Goal: Navigation & Orientation: Find specific page/section

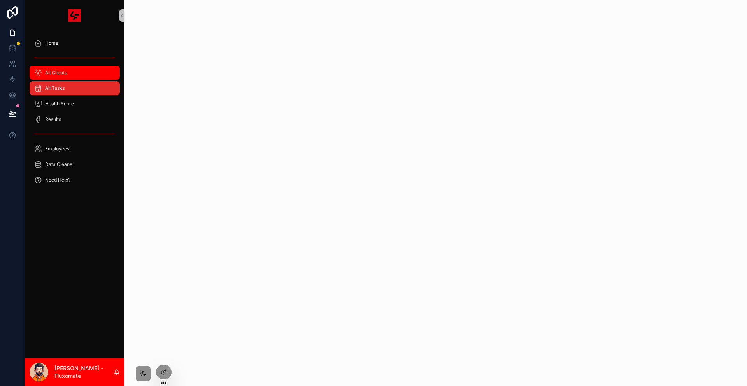
click at [61, 67] on div "All Clients" at bounding box center [74, 73] width 81 height 12
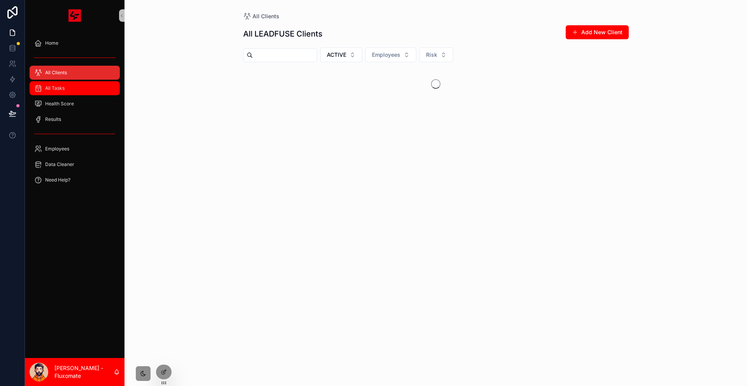
click at [59, 82] on div "All Tasks" at bounding box center [74, 88] width 81 height 12
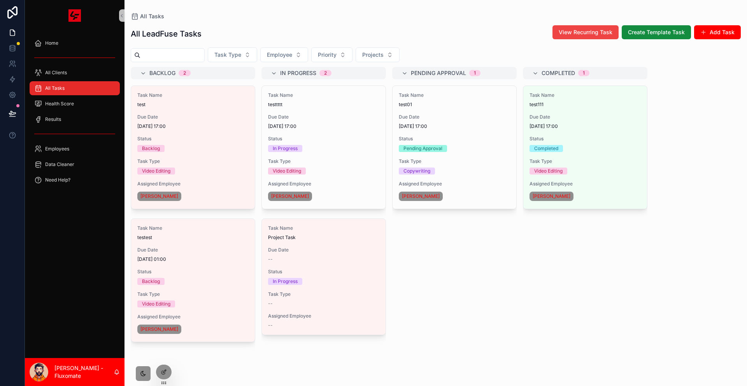
click at [268, 136] on span "Status" at bounding box center [323, 139] width 111 height 6
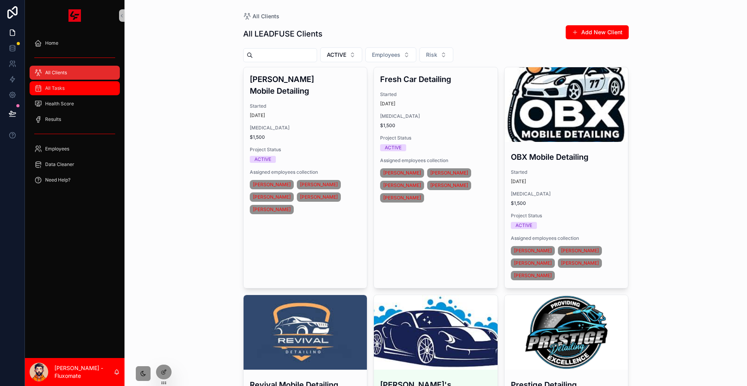
click at [56, 85] on span "All Tasks" at bounding box center [54, 88] width 19 height 6
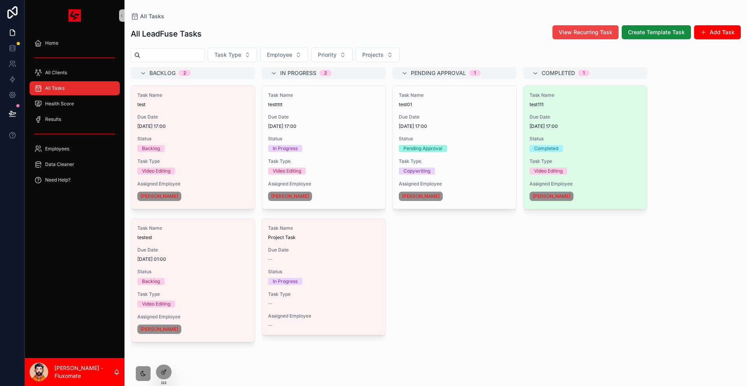
click at [523, 118] on div "Task Name test111 Due Date 12/08/2025 17:00 Status Completed Task Type Video Ed…" at bounding box center [585, 147] width 124 height 123
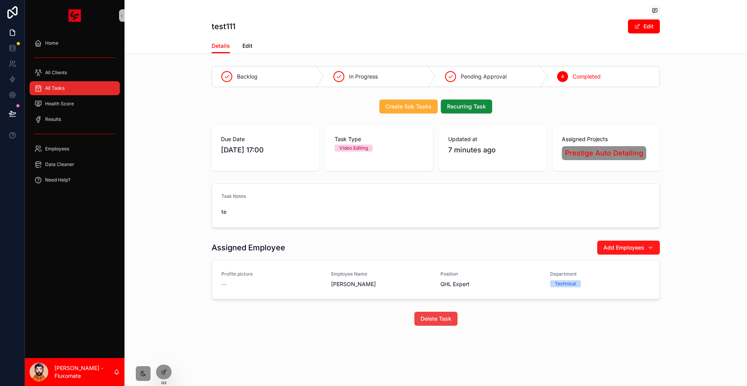
click at [604, 244] on span "Add Employees" at bounding box center [624, 248] width 41 height 8
click at [652, 188] on div "Task Notes te" at bounding box center [436, 206] width 623 height 51
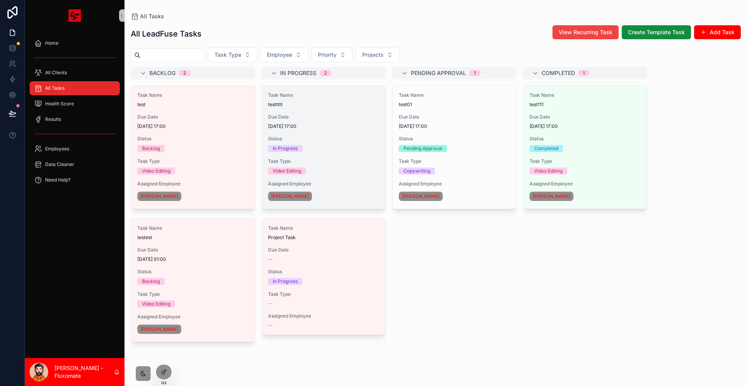
click at [325, 114] on span "Due Date" at bounding box center [323, 117] width 111 height 6
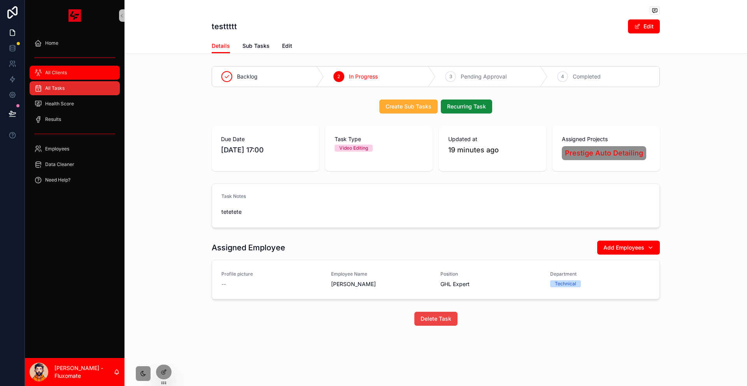
click at [95, 67] on div "All Clients" at bounding box center [74, 73] width 81 height 12
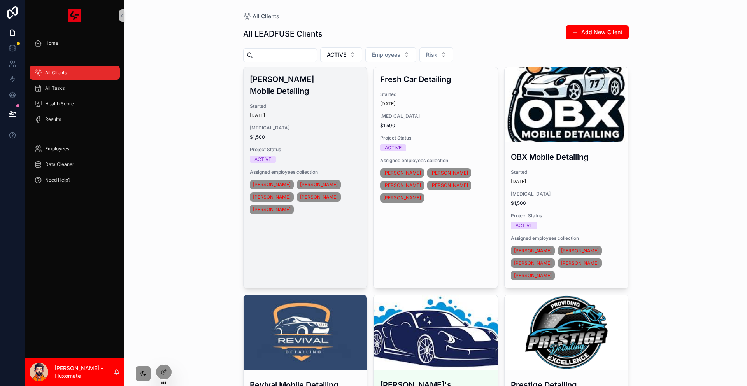
click at [336, 74] on h3 "Jett's Mobile Detailing" at bounding box center [305, 85] width 111 height 23
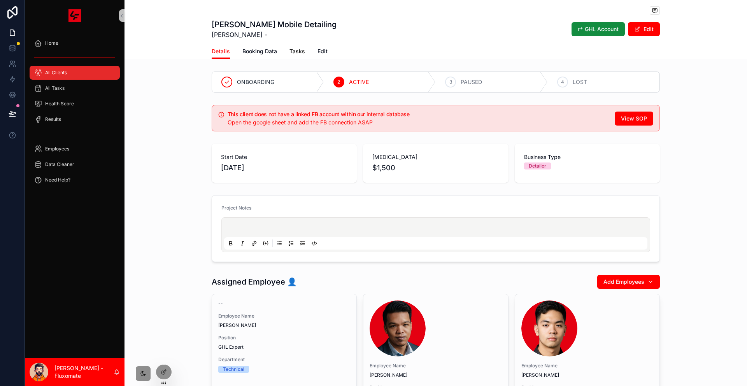
click at [305, 47] on span "Tasks" at bounding box center [298, 51] width 16 height 8
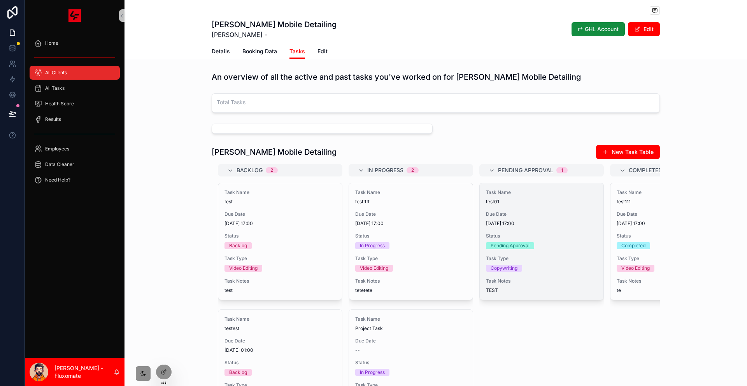
drag, startPoint x: 496, startPoint y: 239, endPoint x: 491, endPoint y: 227, distance: 13.2
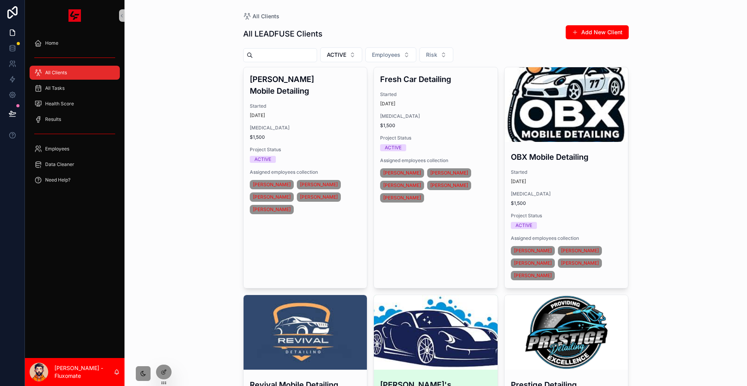
click at [374, 295] on div "scrollable content" at bounding box center [436, 332] width 124 height 75
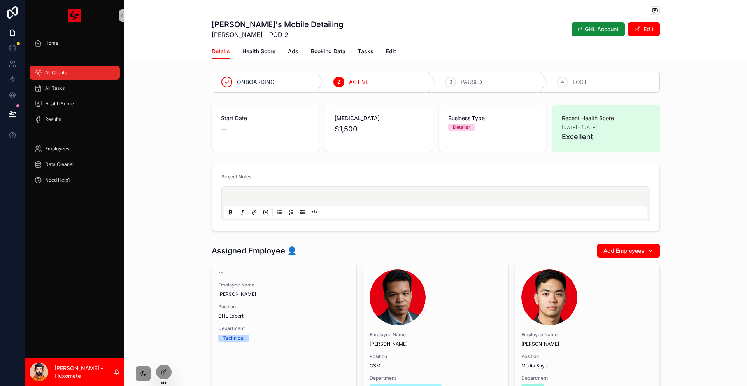
click at [374, 49] on div "Details Health Score Ads Booking Data Tasks Edit" at bounding box center [436, 51] width 448 height 15
click at [362, 48] on span "Tasks" at bounding box center [366, 51] width 16 height 8
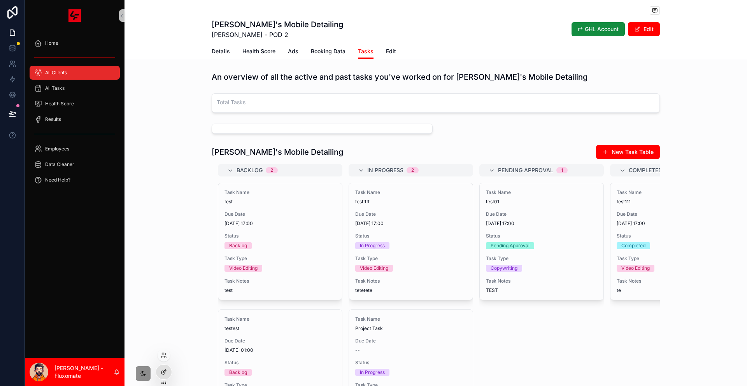
click at [166, 372] on div at bounding box center [164, 372] width 16 height 15
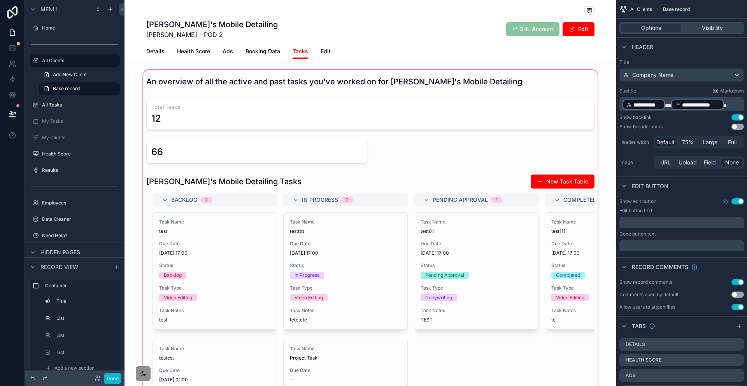
click at [551, 69] on div "scrollable content" at bounding box center [371, 270] width 492 height 402
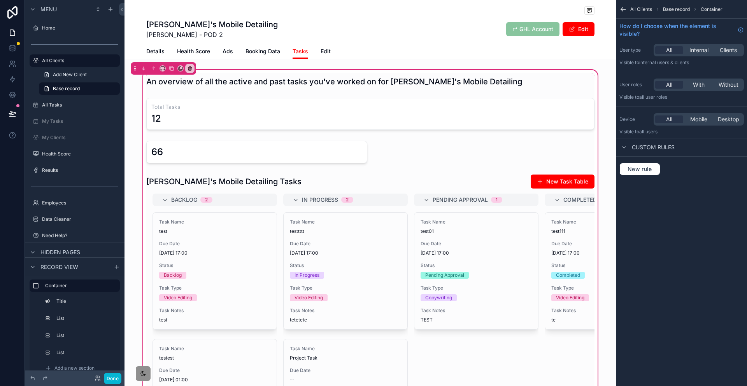
click at [575, 81] on div "An overview of all the active and past tasks you've worked on for Jesse's Mobil…" at bounding box center [371, 270] width 492 height 402
click at [104, 381] on button "Done" at bounding box center [113, 378] width 18 height 11
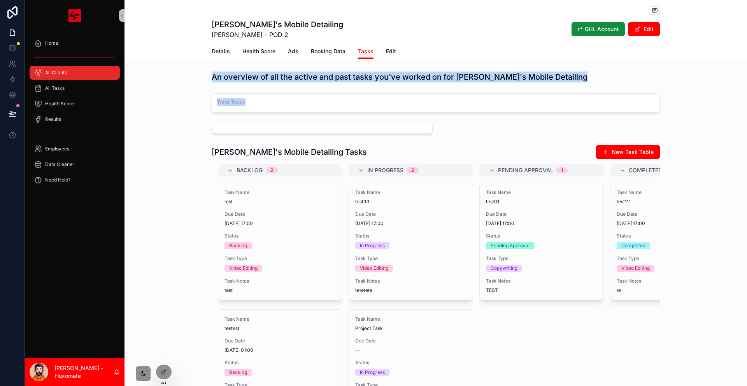
drag, startPoint x: 434, startPoint y: 112, endPoint x: 205, endPoint y: 58, distance: 235.8
click at [205, 58] on div "Jesse's Mobile Detailing Jesse Bottomley - POD 2 ↱ GHL Account Edit Tasks Detai…" at bounding box center [436, 243] width 623 height 487
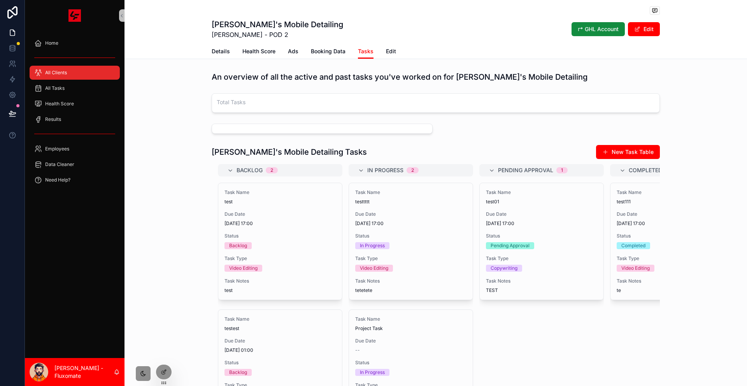
click at [214, 53] on div "Jesse's Mobile Detailing Jesse Bottomley - POD 2 ↱ GHL Account Edit Tasks Detai…" at bounding box center [436, 243] width 623 height 487
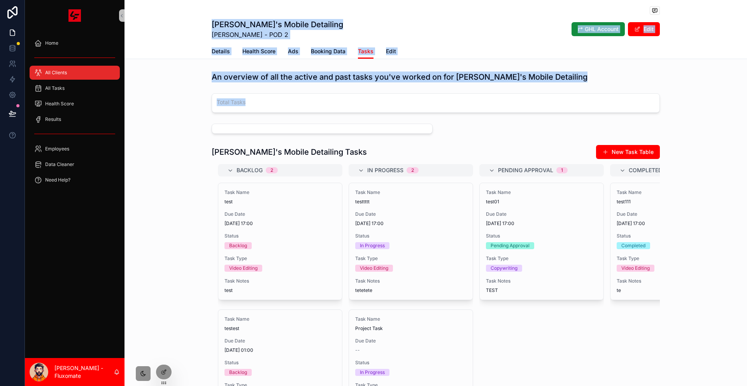
drag, startPoint x: 218, startPoint y: 14, endPoint x: 434, endPoint y: 108, distance: 235.3
click at [434, 108] on div "Jesse's Mobile Detailing Jesse Bottomley - POD 2 ↱ GHL Account Edit Tasks Detai…" at bounding box center [436, 243] width 623 height 487
click at [437, 121] on div "scrollable content" at bounding box center [436, 129] width 458 height 16
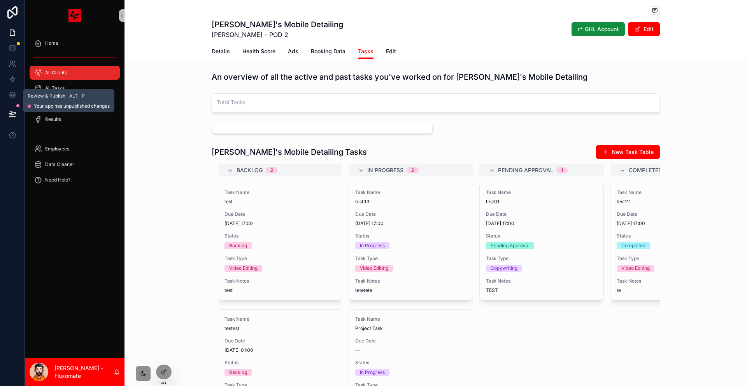
click at [14, 103] on button at bounding box center [12, 114] width 17 height 22
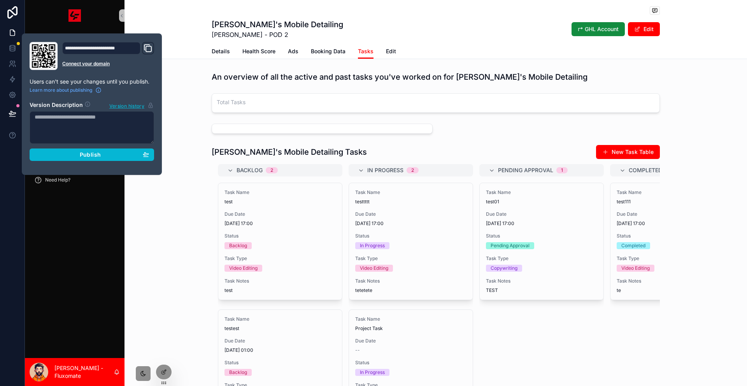
click at [189, 109] on div "An overview of all the active and past tasks you've worked on for Jesse's Mobil…" at bounding box center [436, 253] width 623 height 368
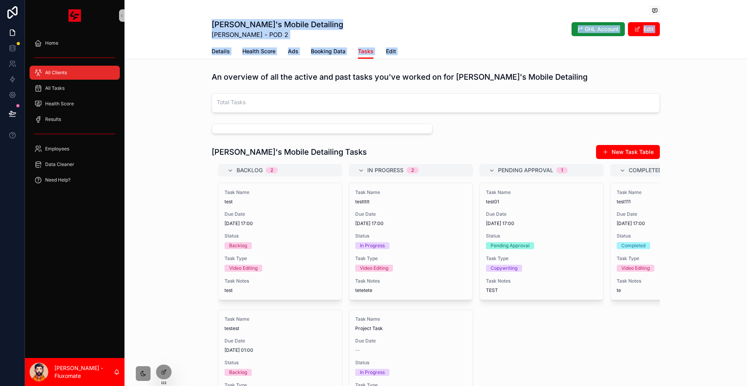
drag, startPoint x: 230, startPoint y: 75, endPoint x: 212, endPoint y: 2, distance: 75.1
click at [212, 2] on div "Jesse's Mobile Detailing Jesse Bottomley - POD 2 ↱ GHL Account Edit Tasks Detai…" at bounding box center [436, 243] width 623 height 487
click at [141, 47] on div "Details Health Score Ads Booking Data Tasks Edit" at bounding box center [435, 51] width 613 height 15
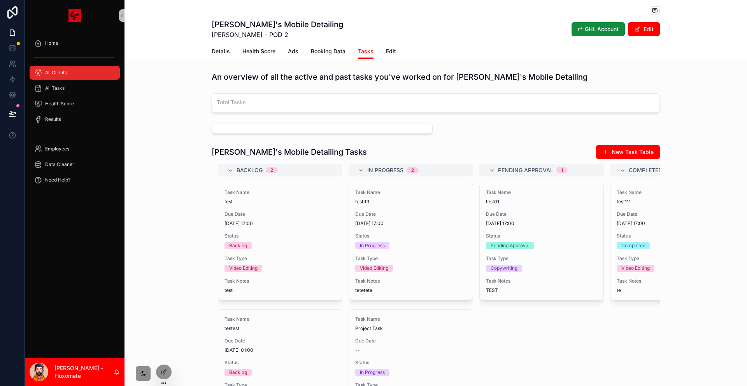
click at [200, 81] on div "An overview of all the active and past tasks you've worked on for Jesse's Mobil…" at bounding box center [436, 253] width 623 height 368
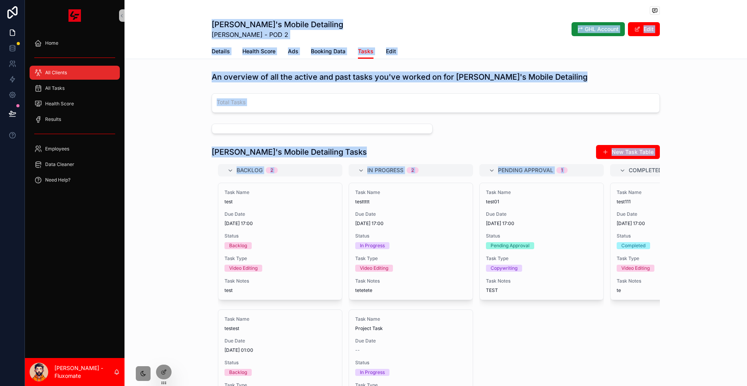
drag, startPoint x: 210, startPoint y: 14, endPoint x: 541, endPoint y: 325, distance: 454.1
click at [554, 310] on div "Jesse's Mobile Detailing Jesse Bottomley - POD 2 ↱ GHL Account Edit Tasks Detai…" at bounding box center [436, 243] width 623 height 487
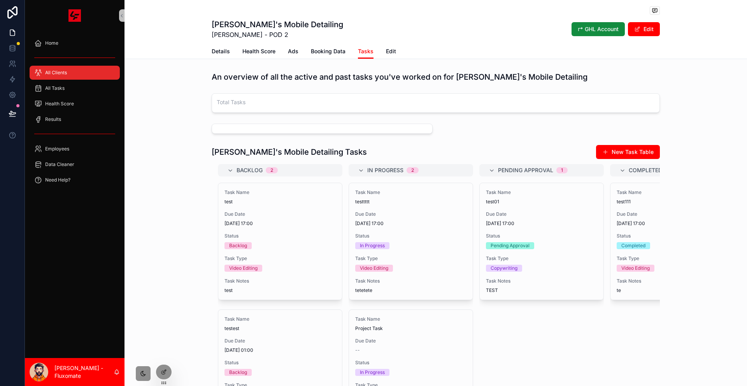
click at [53, 31] on div "Home All Clients All Tasks Health Score Results Employees Data Cleaner Need Hel…" at bounding box center [75, 113] width 100 height 165
click at [63, 37] on div "Home" at bounding box center [74, 43] width 81 height 12
